Goal: Find specific page/section: Locate a particular part of the current website

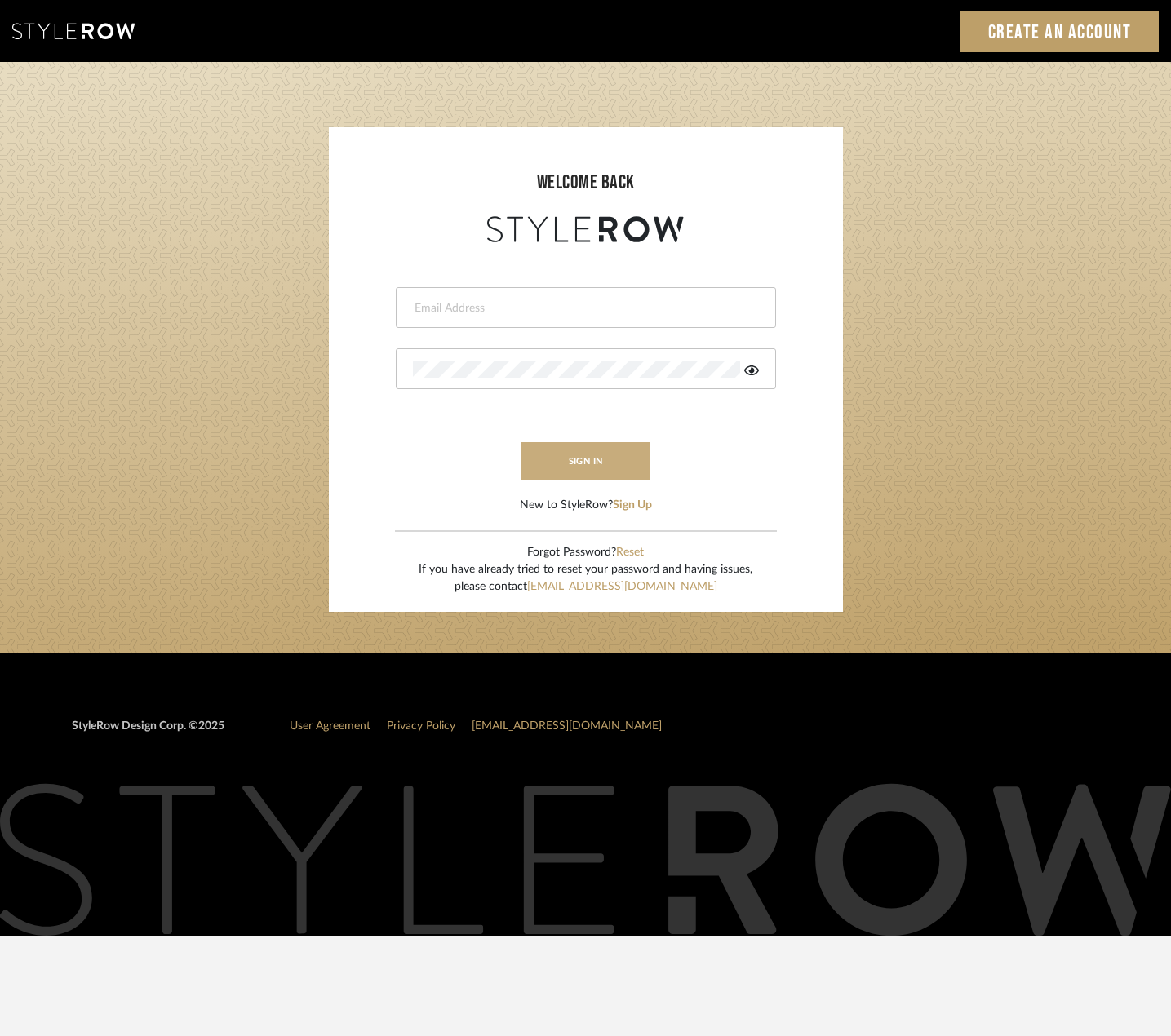
type input "[PERSON_NAME][EMAIL_ADDRESS][DOMAIN_NAME]"
click at [601, 458] on button "sign in" at bounding box center [586, 461] width 131 height 39
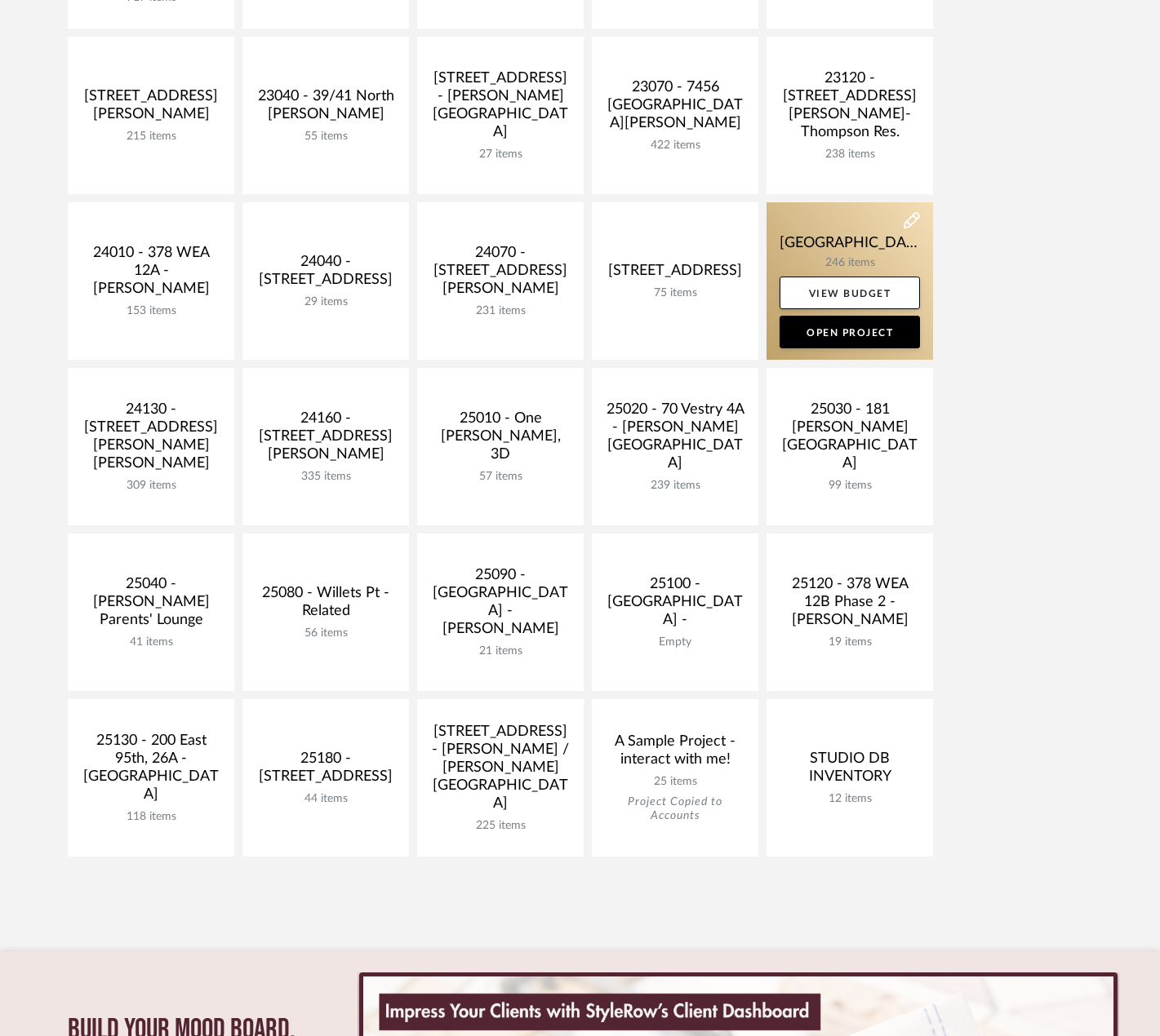
scroll to position [571, 0]
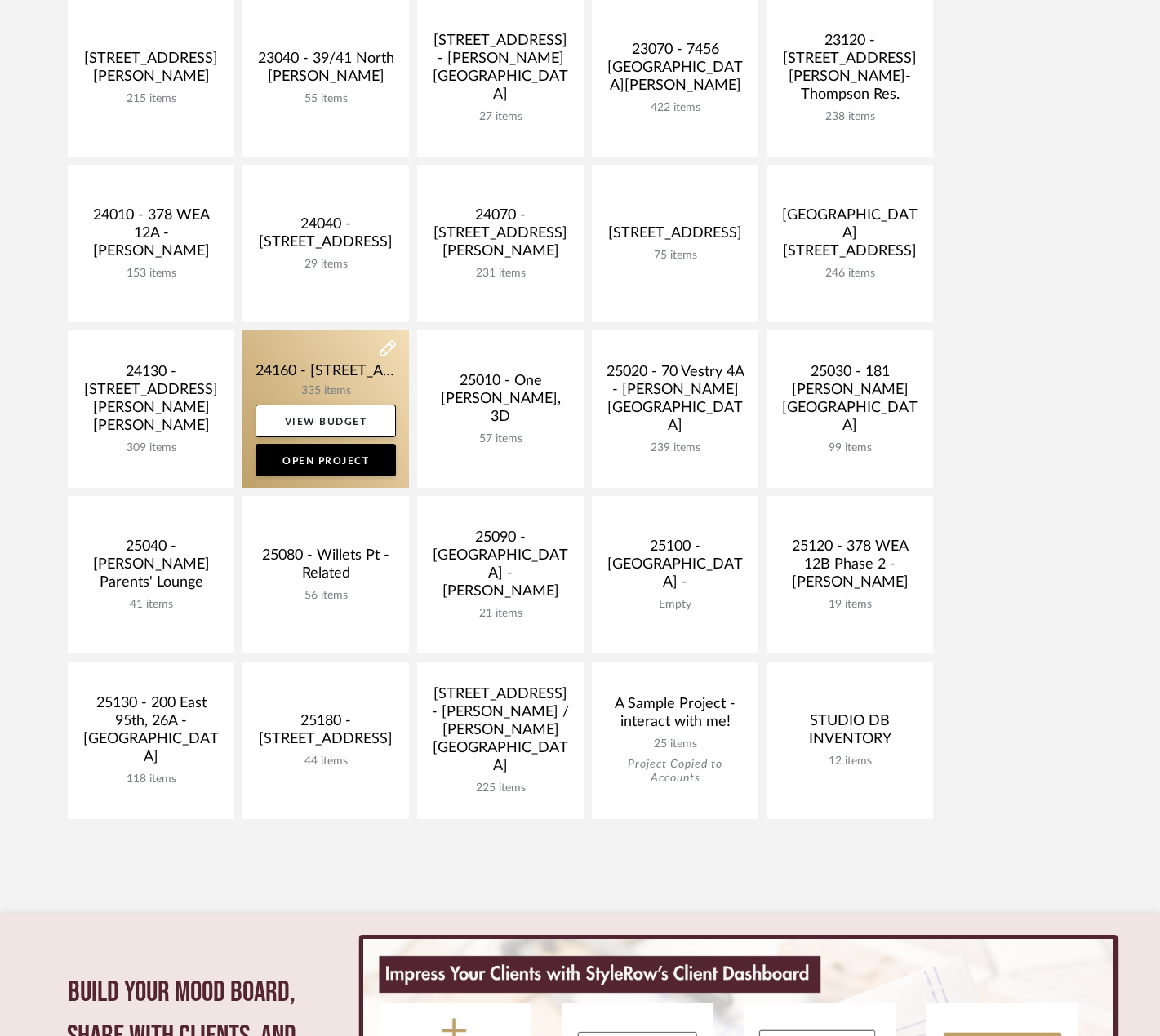
click at [340, 365] on link at bounding box center [326, 409] width 167 height 158
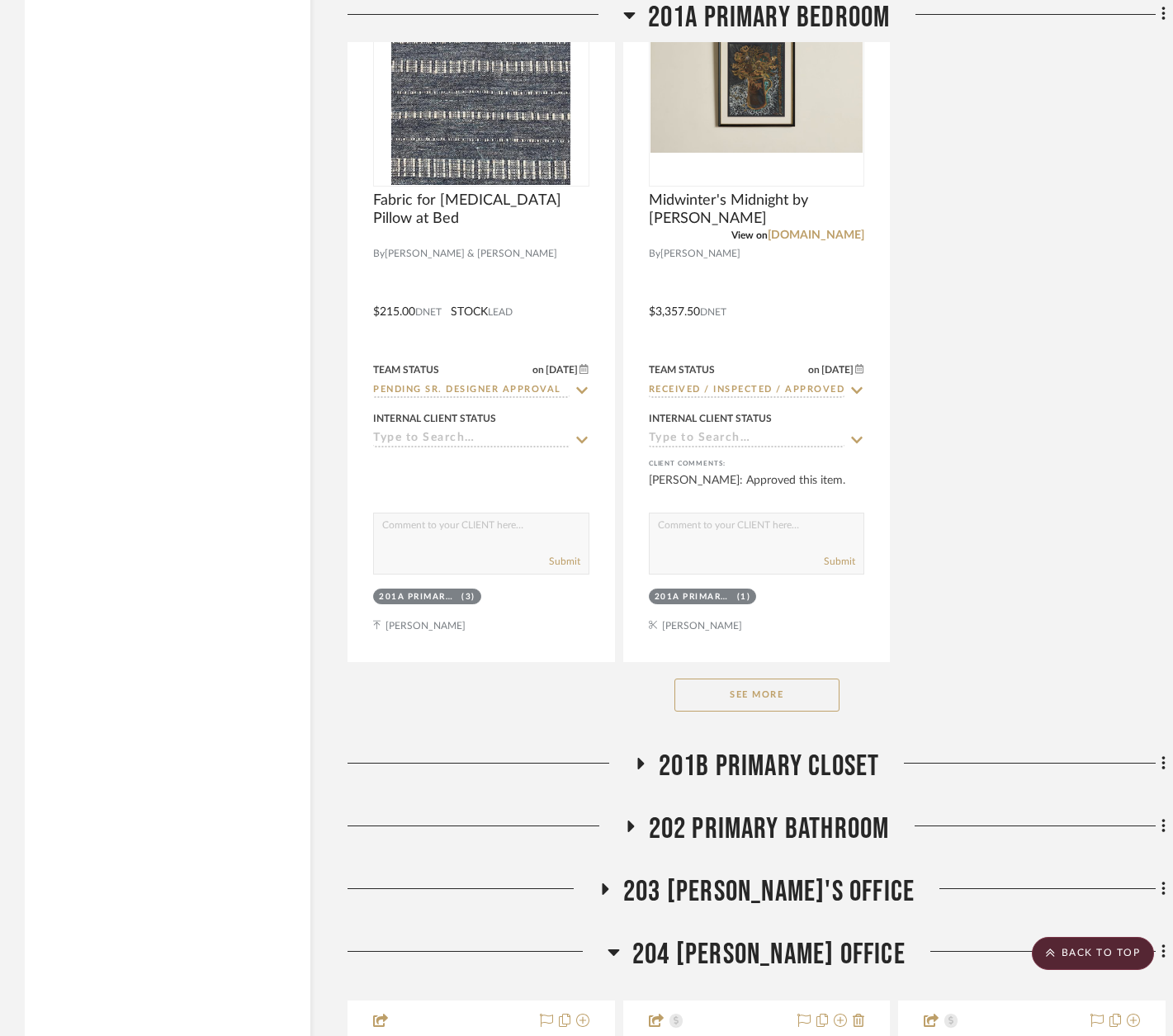
scroll to position [26664, 0]
click at [767, 694] on button "See More" at bounding box center [757, 694] width 165 height 33
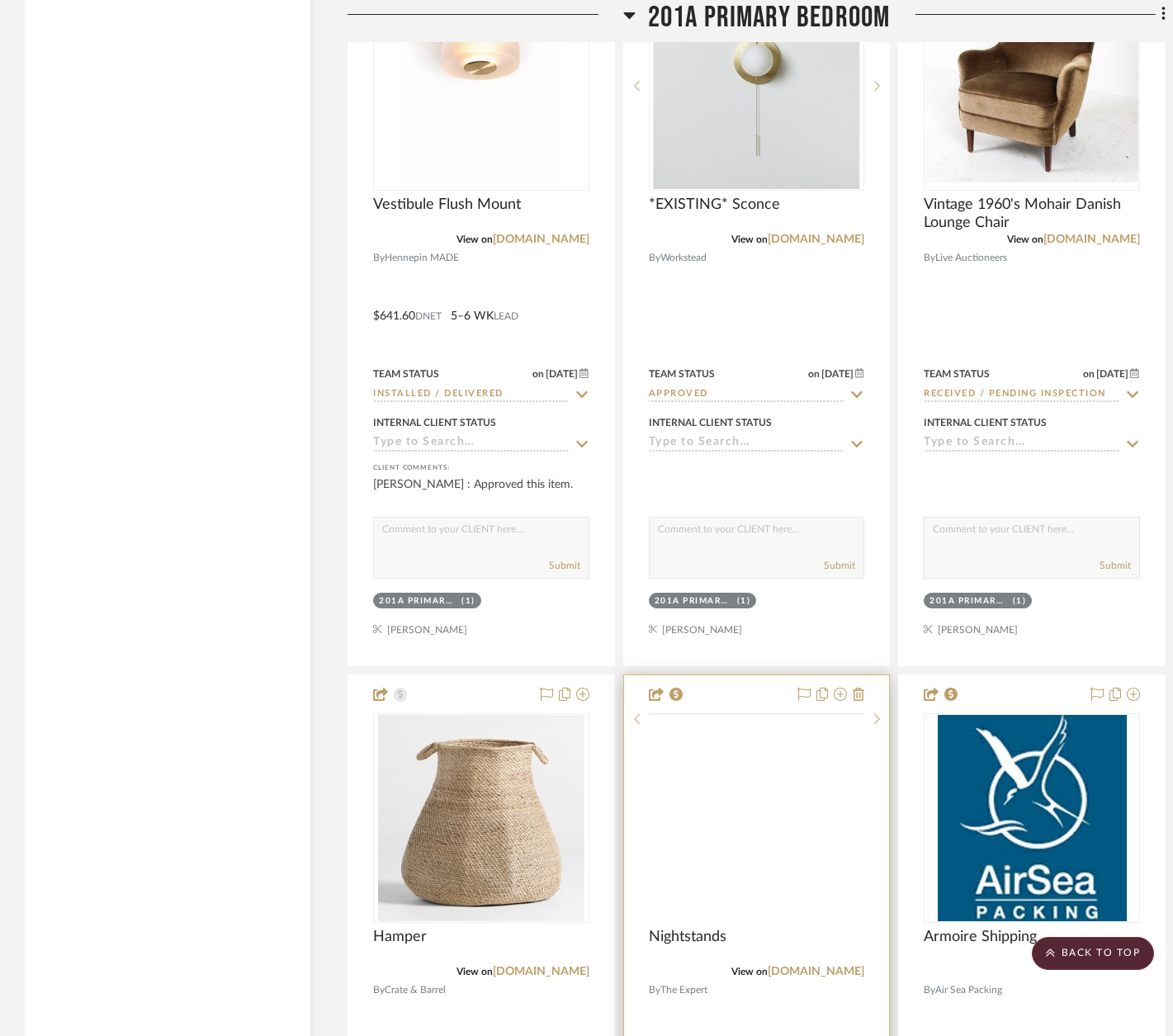
scroll to position [27654, 0]
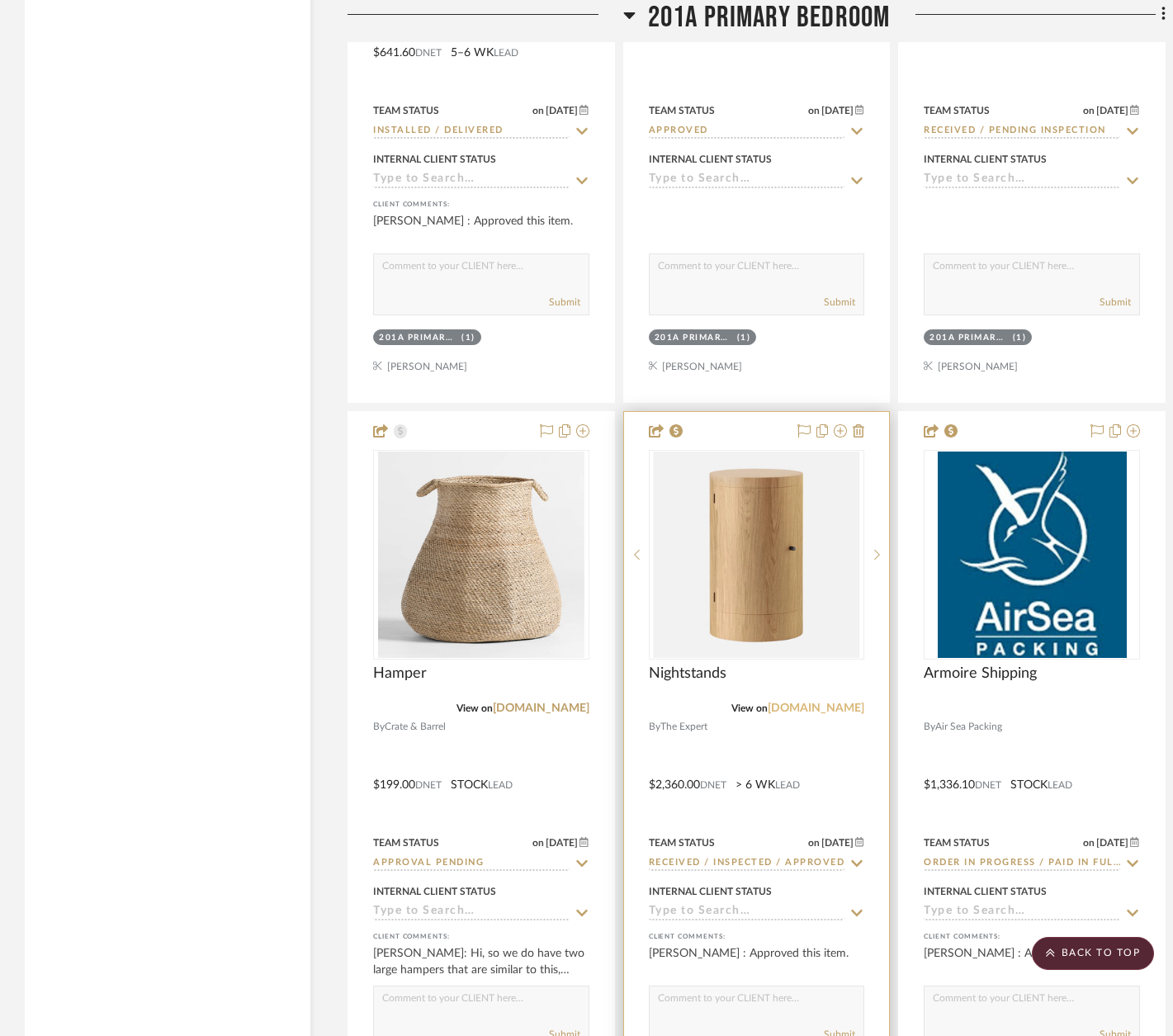
click at [847, 707] on link "[DOMAIN_NAME]" at bounding box center [816, 708] width 96 height 12
